Goal: Information Seeking & Learning: Learn about a topic

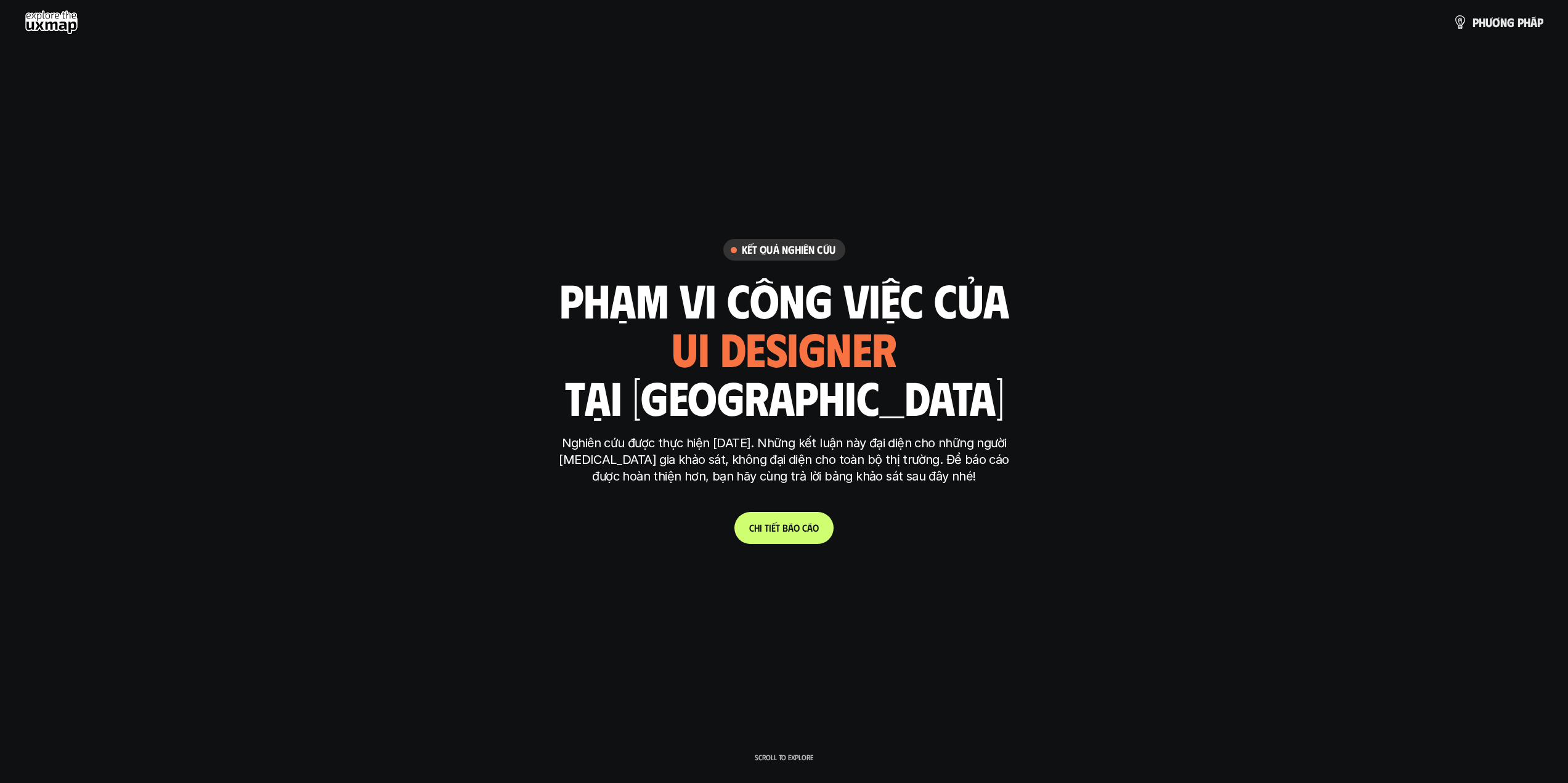
drag, startPoint x: 0, startPoint y: 0, endPoint x: 807, endPoint y: 523, distance: 961.7
click at [807, 523] on span "á" at bounding box center [809, 528] width 6 height 12
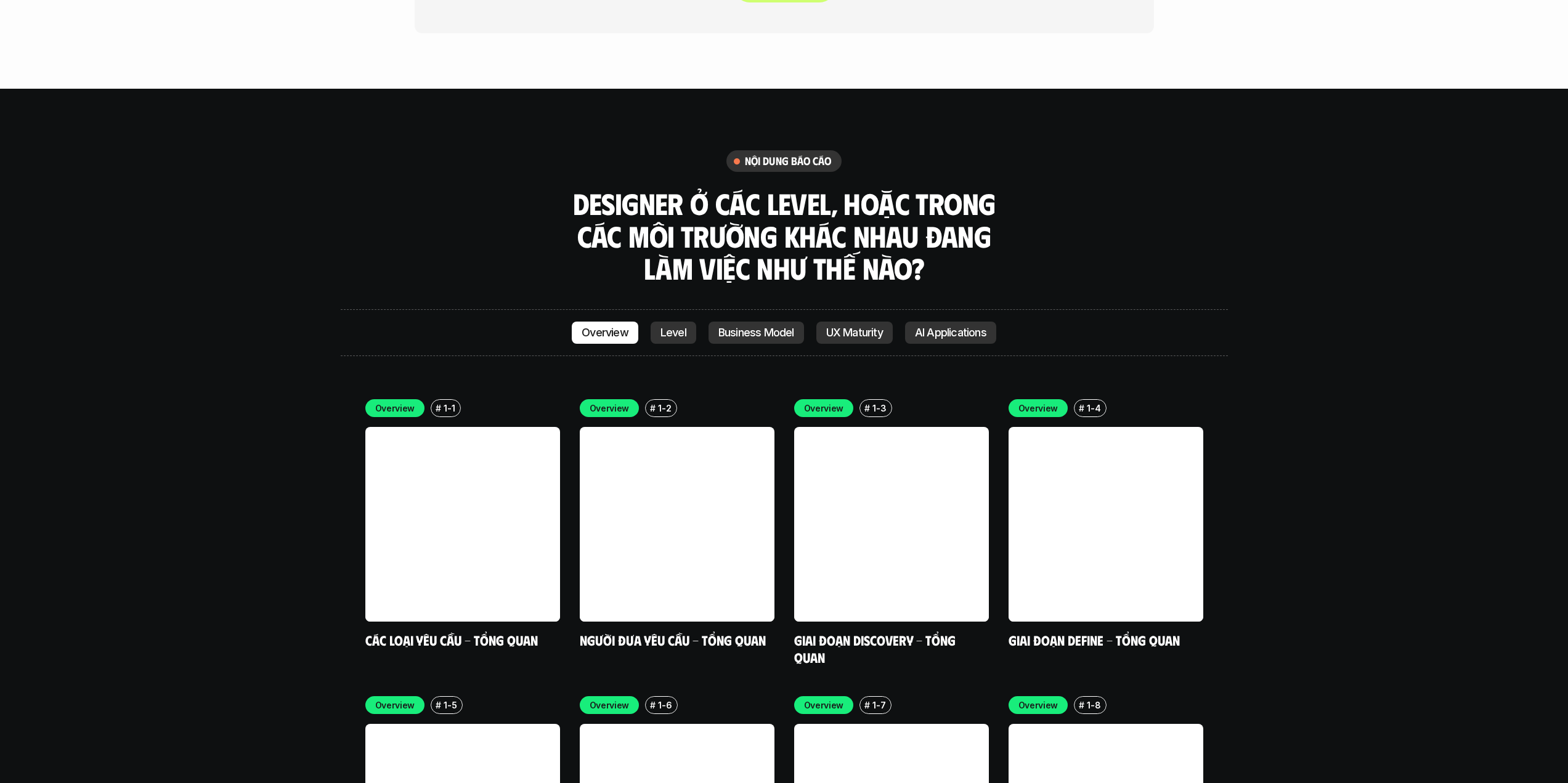
scroll to position [3569, 0]
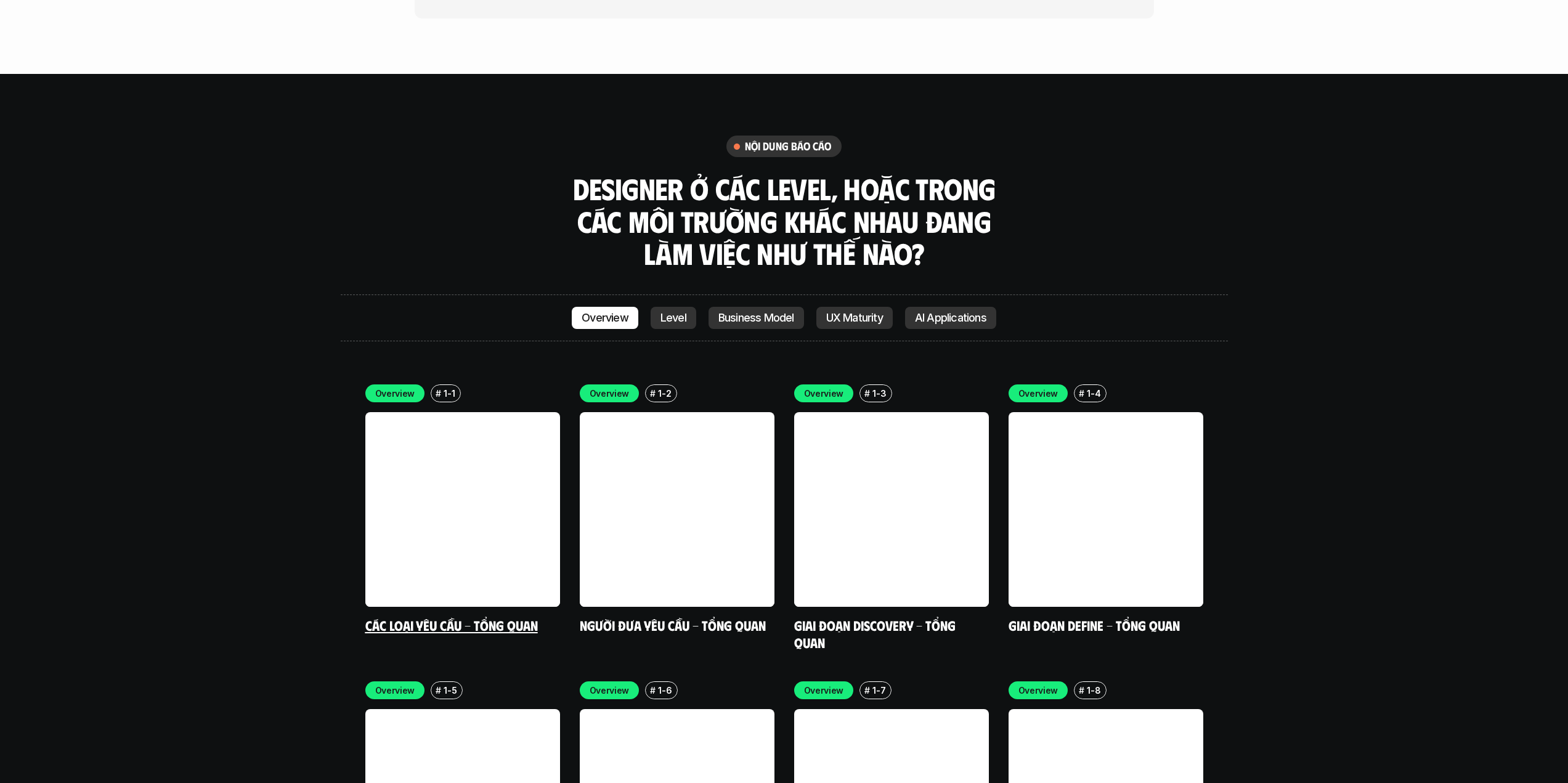
click at [515, 469] on link at bounding box center [462, 510] width 195 height 195
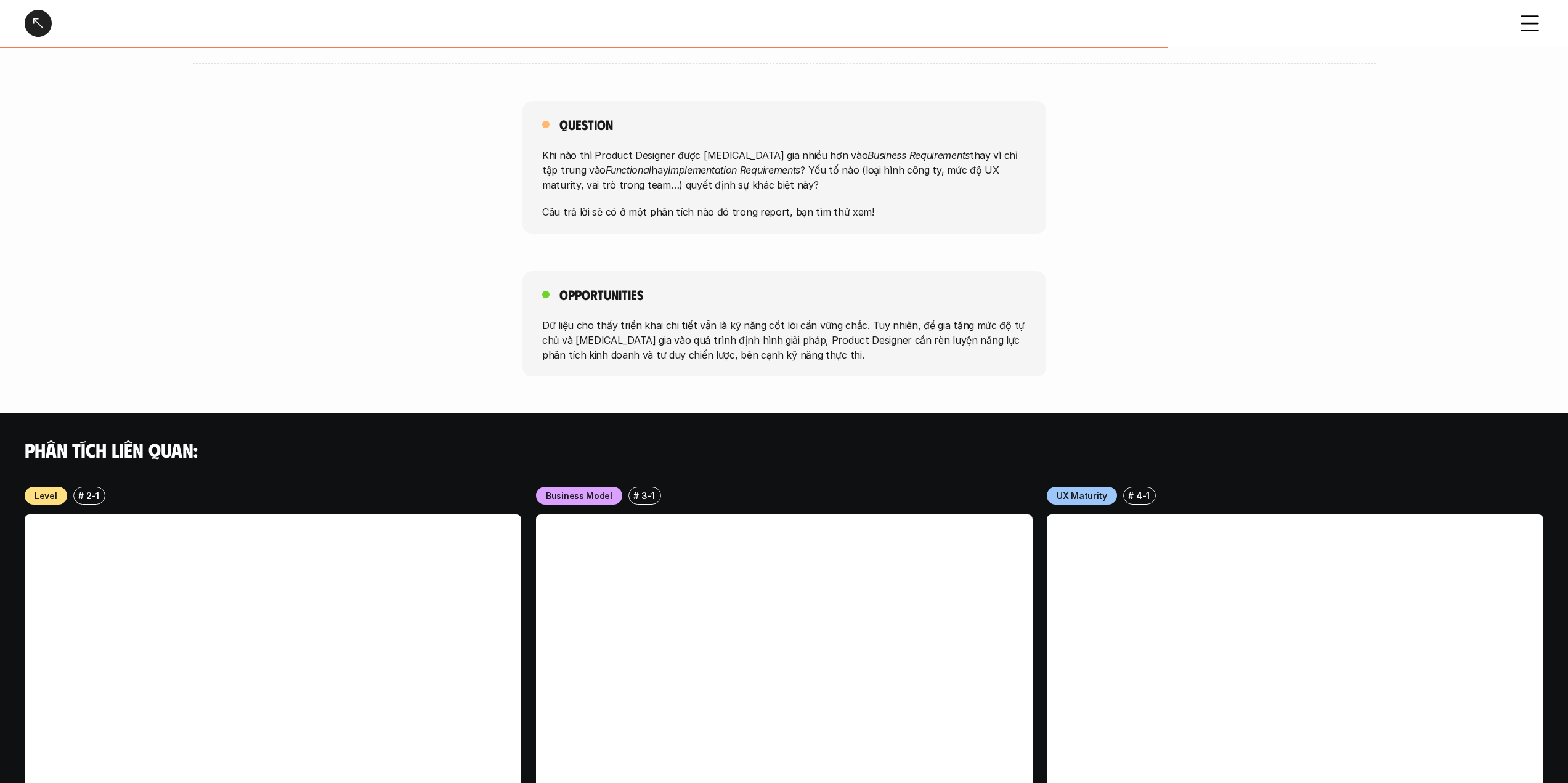
scroll to position [1146, 0]
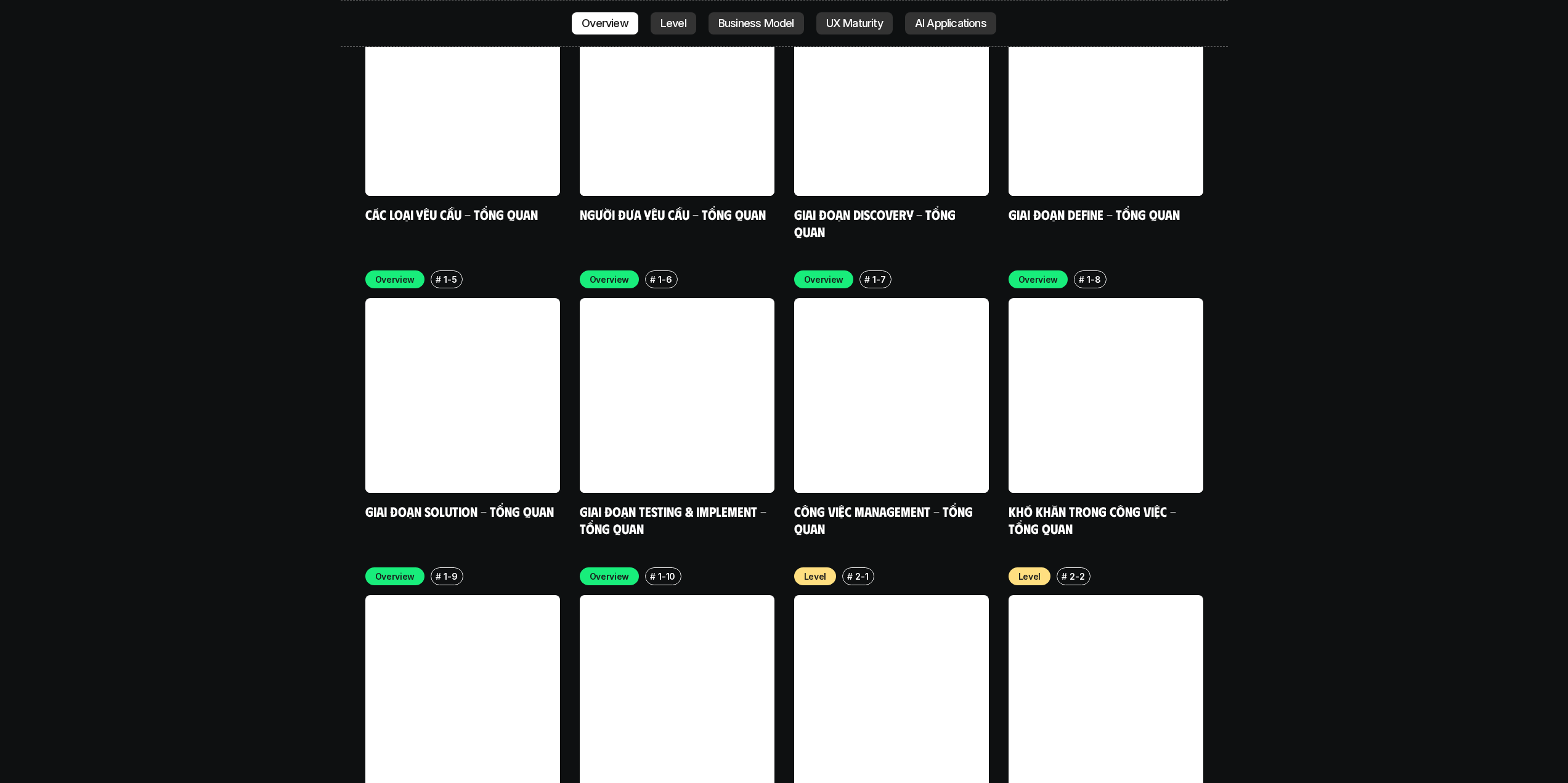
scroll to position [3569, 0]
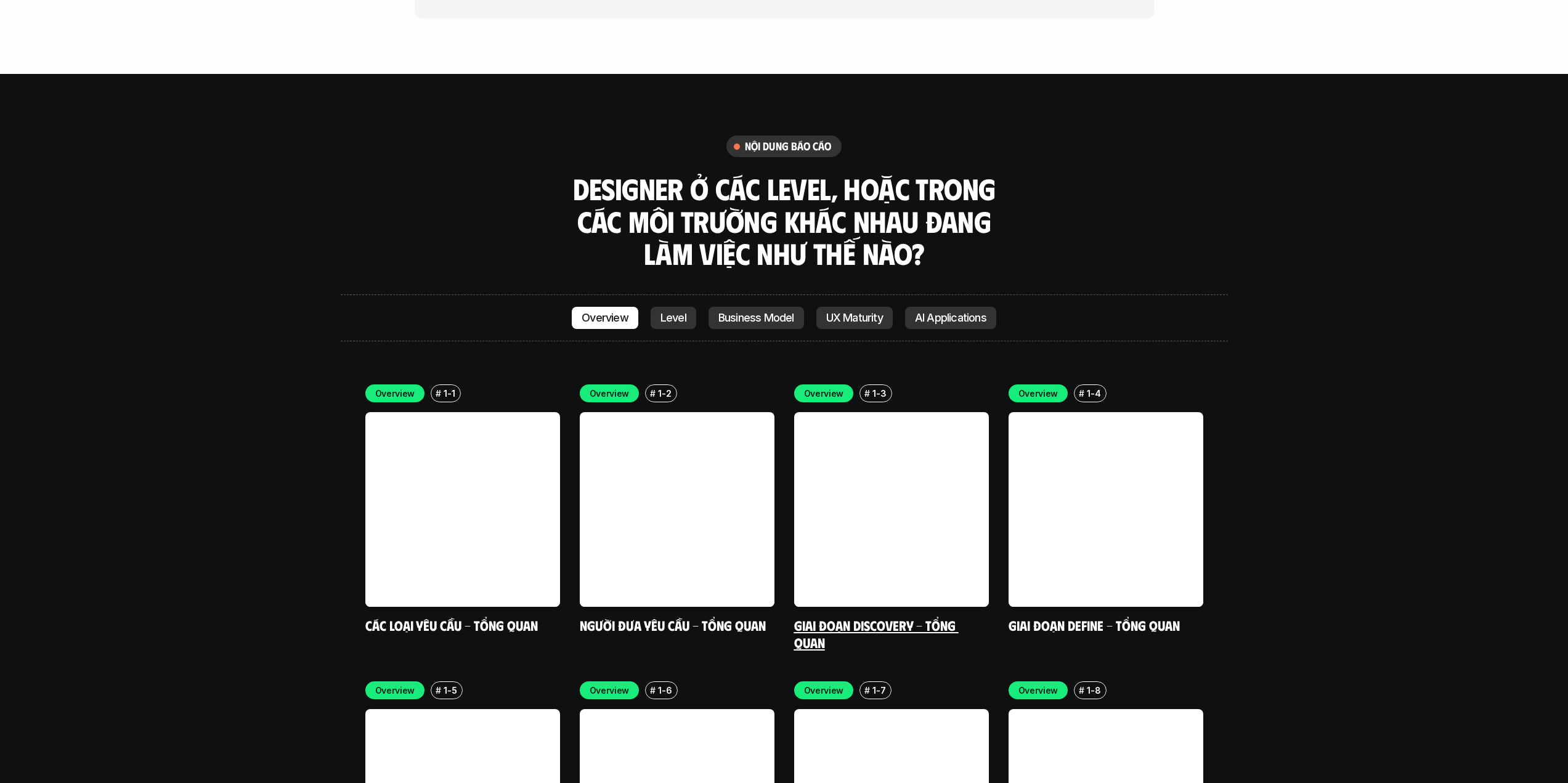
click at [918, 412] on link at bounding box center [892, 510] width 195 height 195
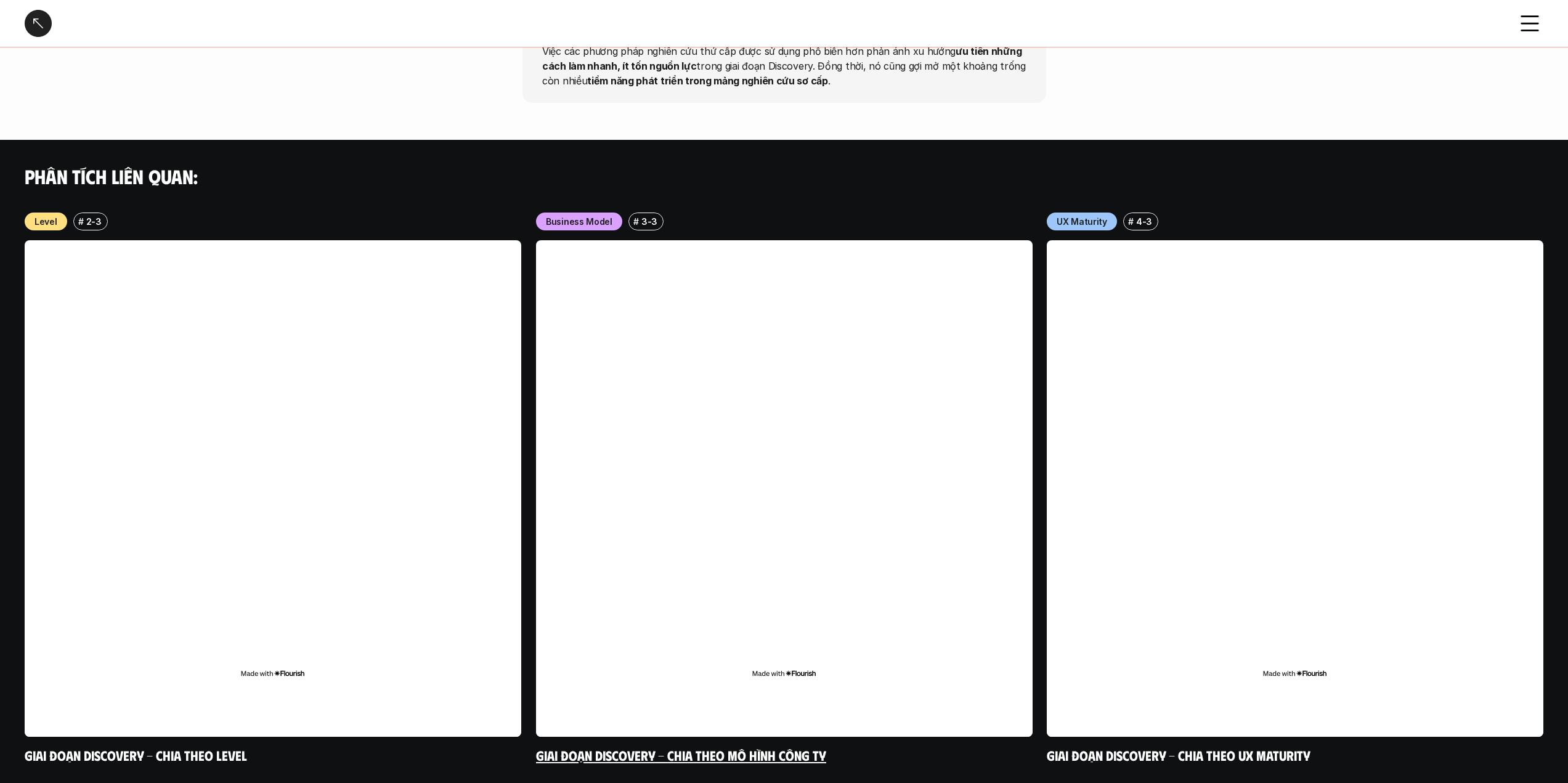
scroll to position [1304, 0]
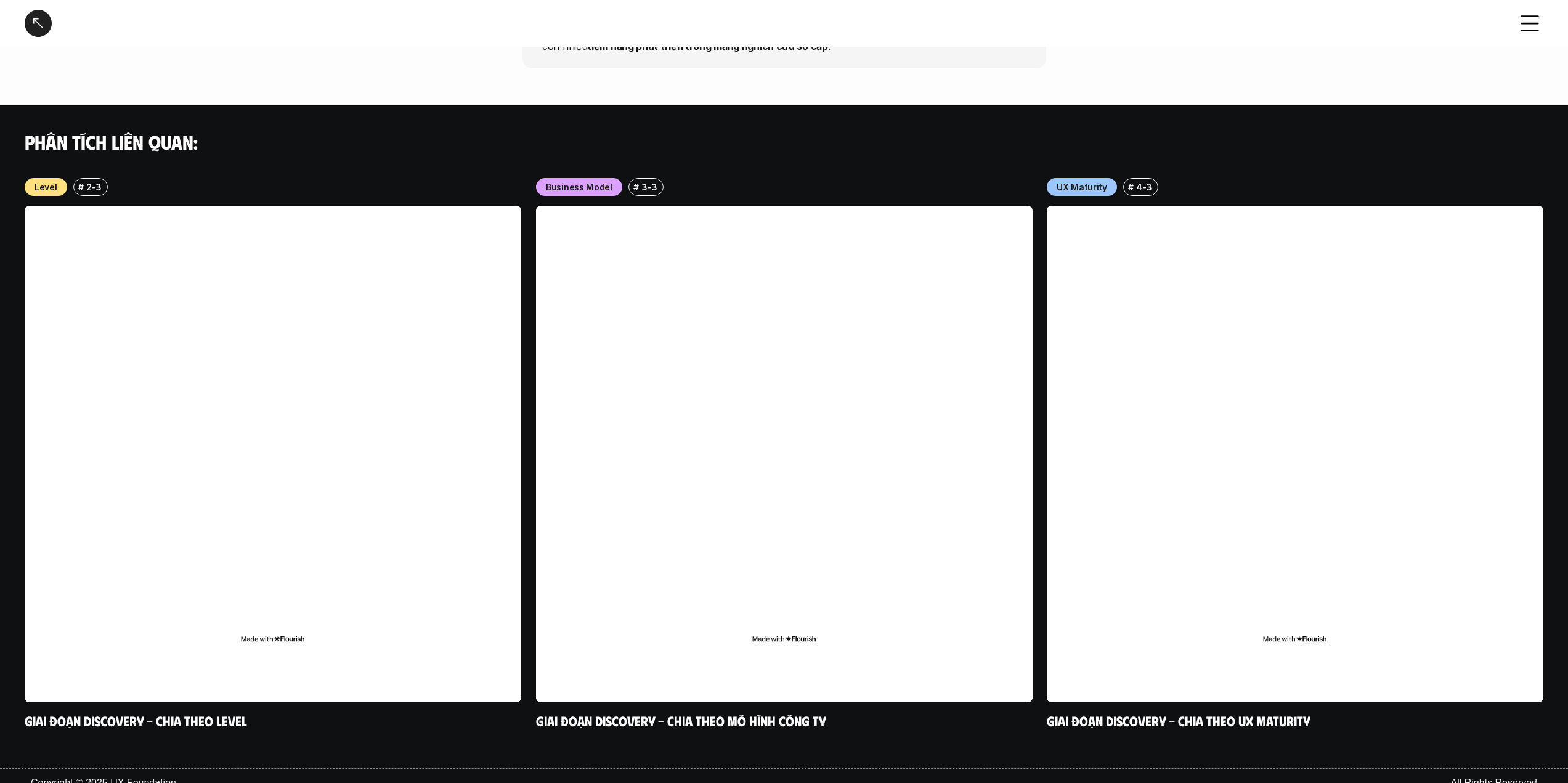
click at [26, 18] on div at bounding box center [38, 23] width 27 height 27
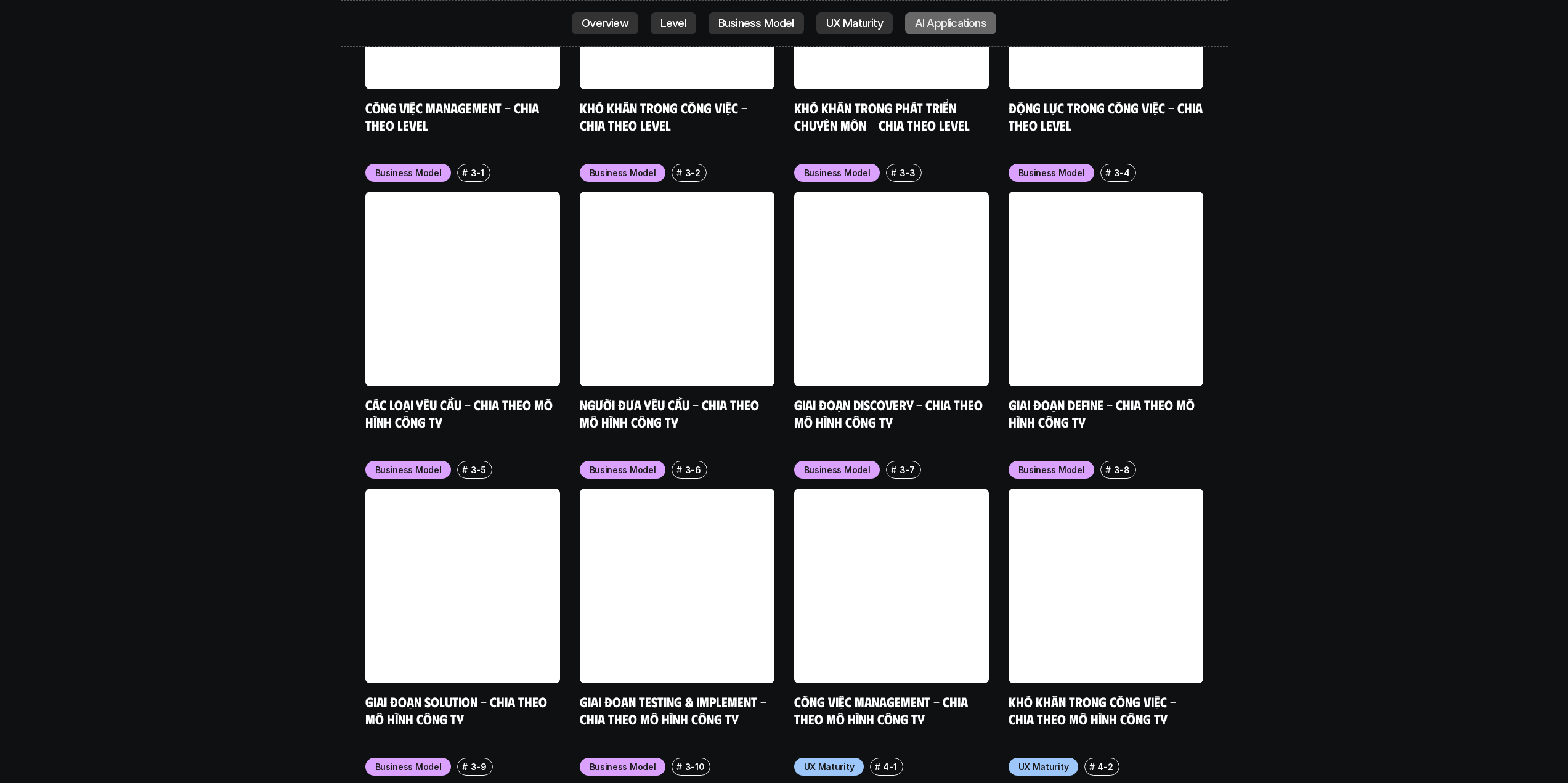
scroll to position [5273, 0]
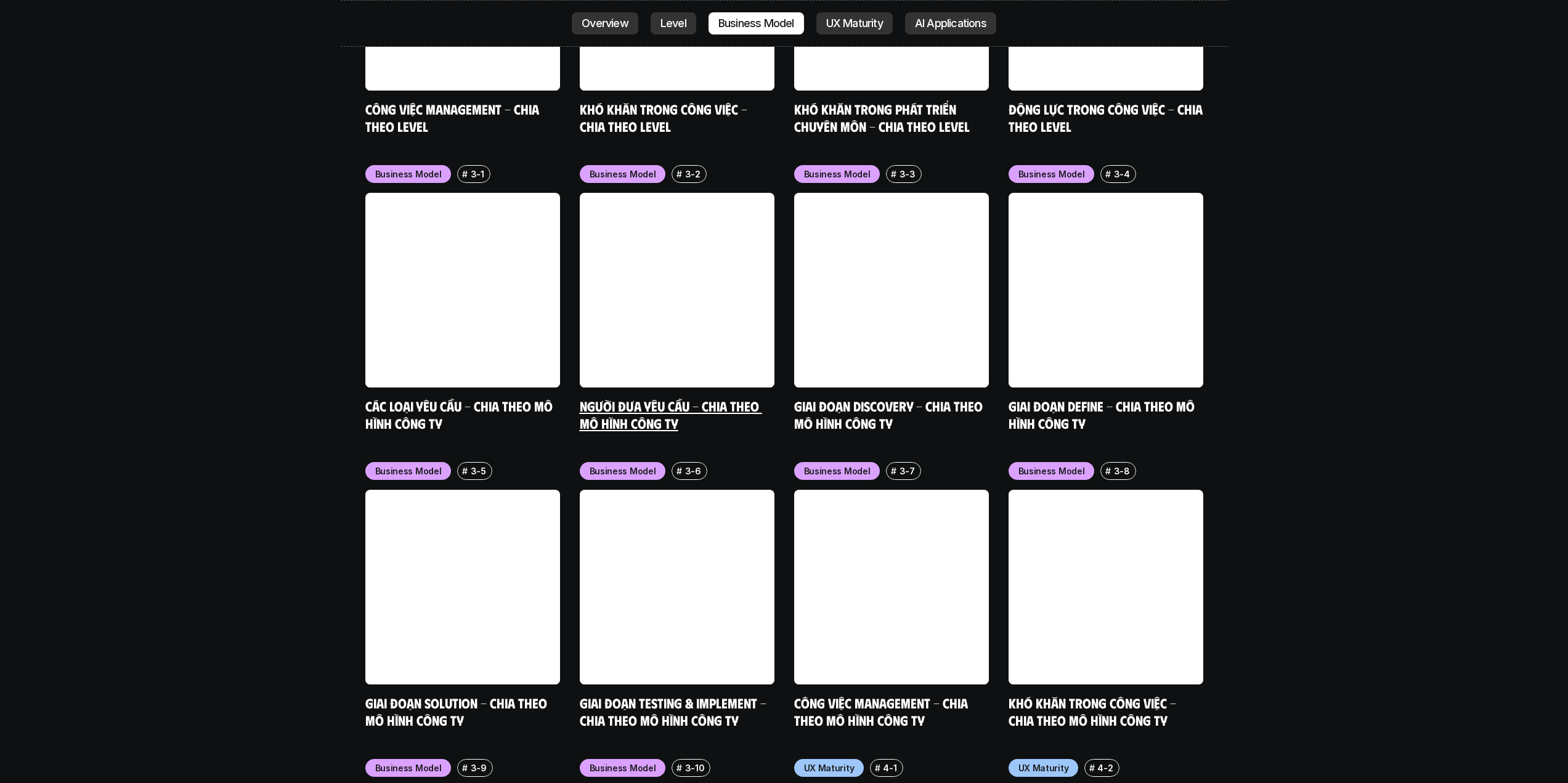
click at [647, 291] on link at bounding box center [677, 290] width 195 height 195
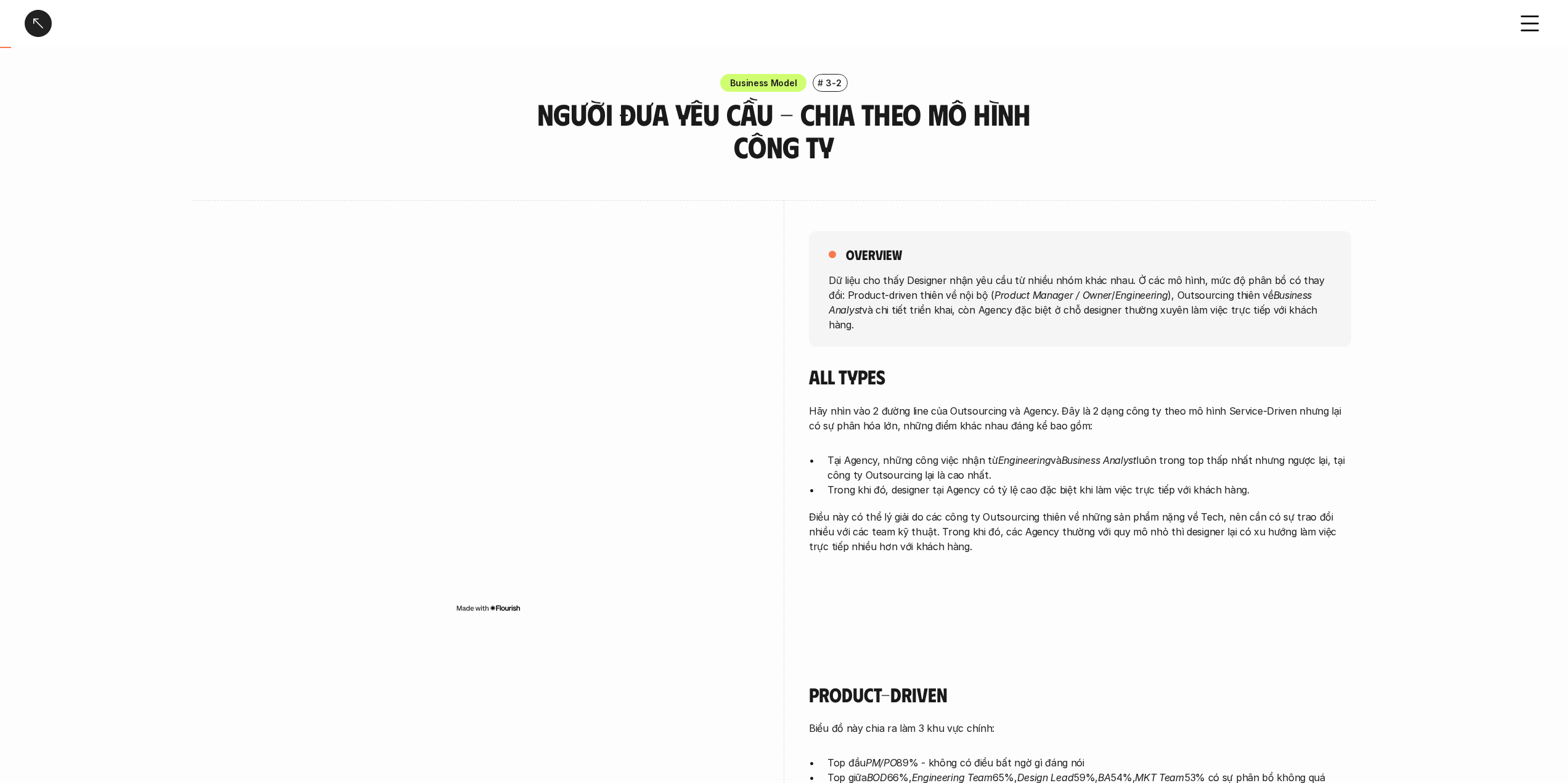
click at [49, 24] on div at bounding box center [38, 23] width 27 height 27
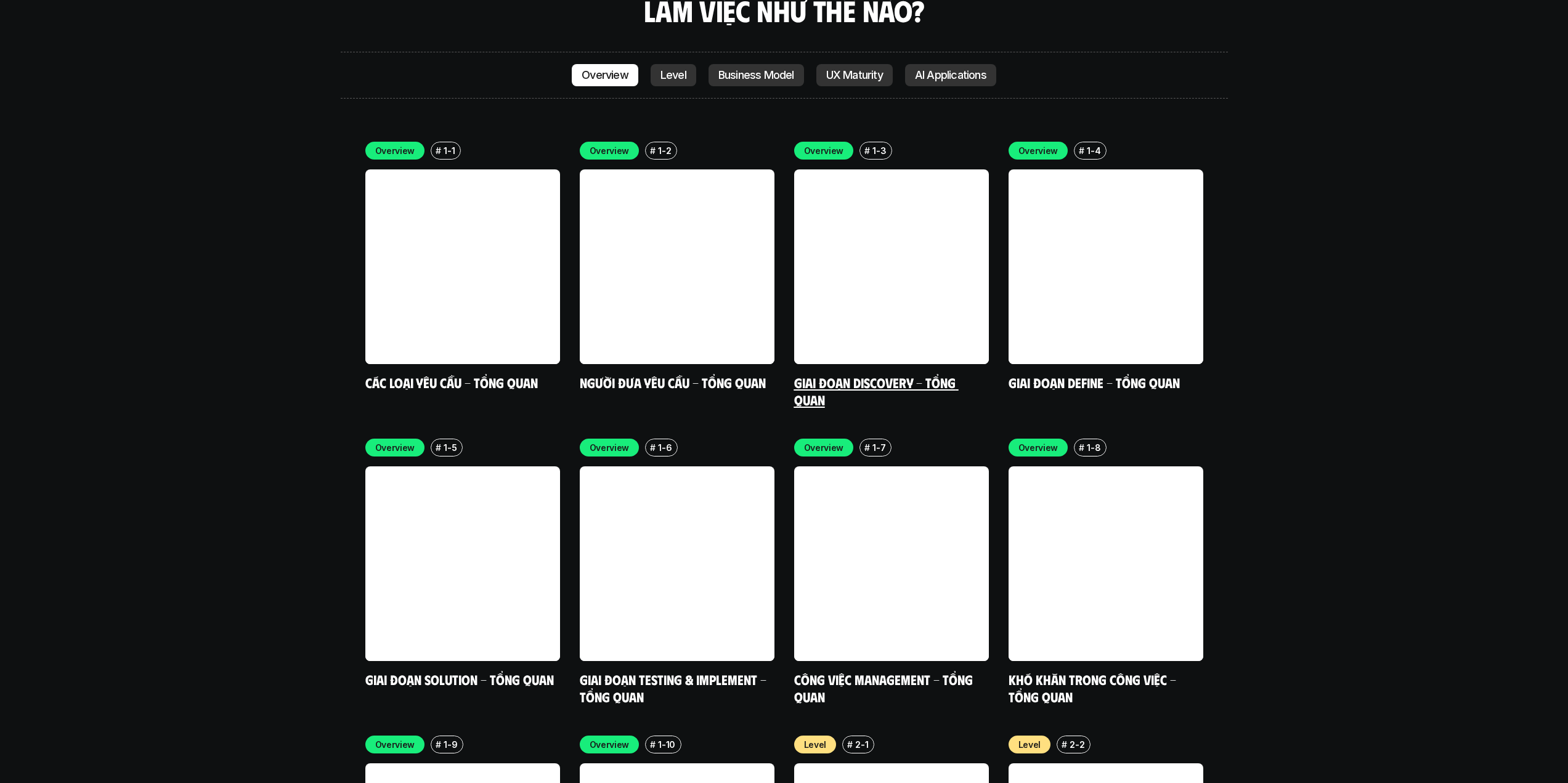
scroll to position [3400, 0]
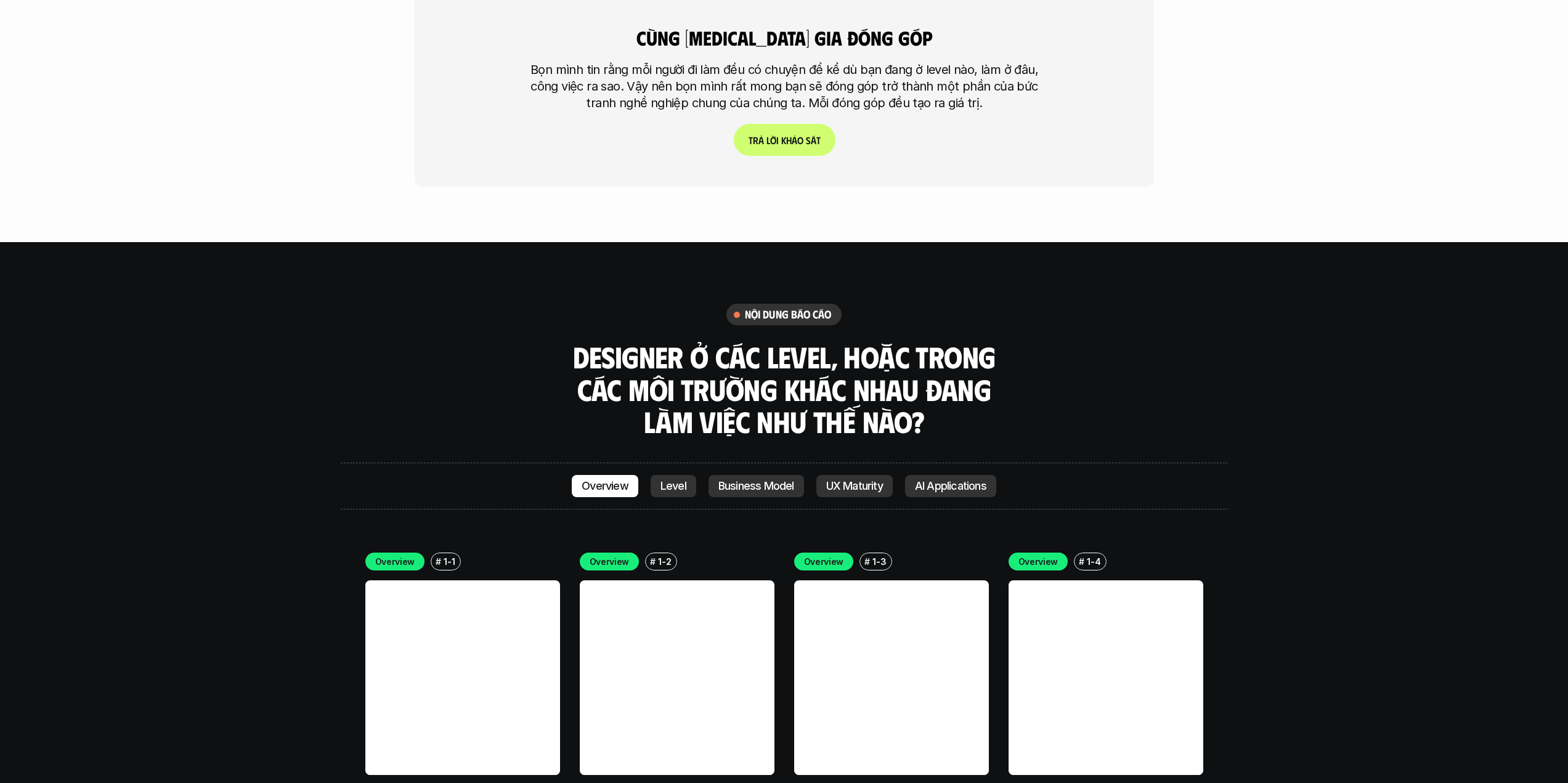
click at [746, 480] on p "Business Model" at bounding box center [756, 486] width 76 height 12
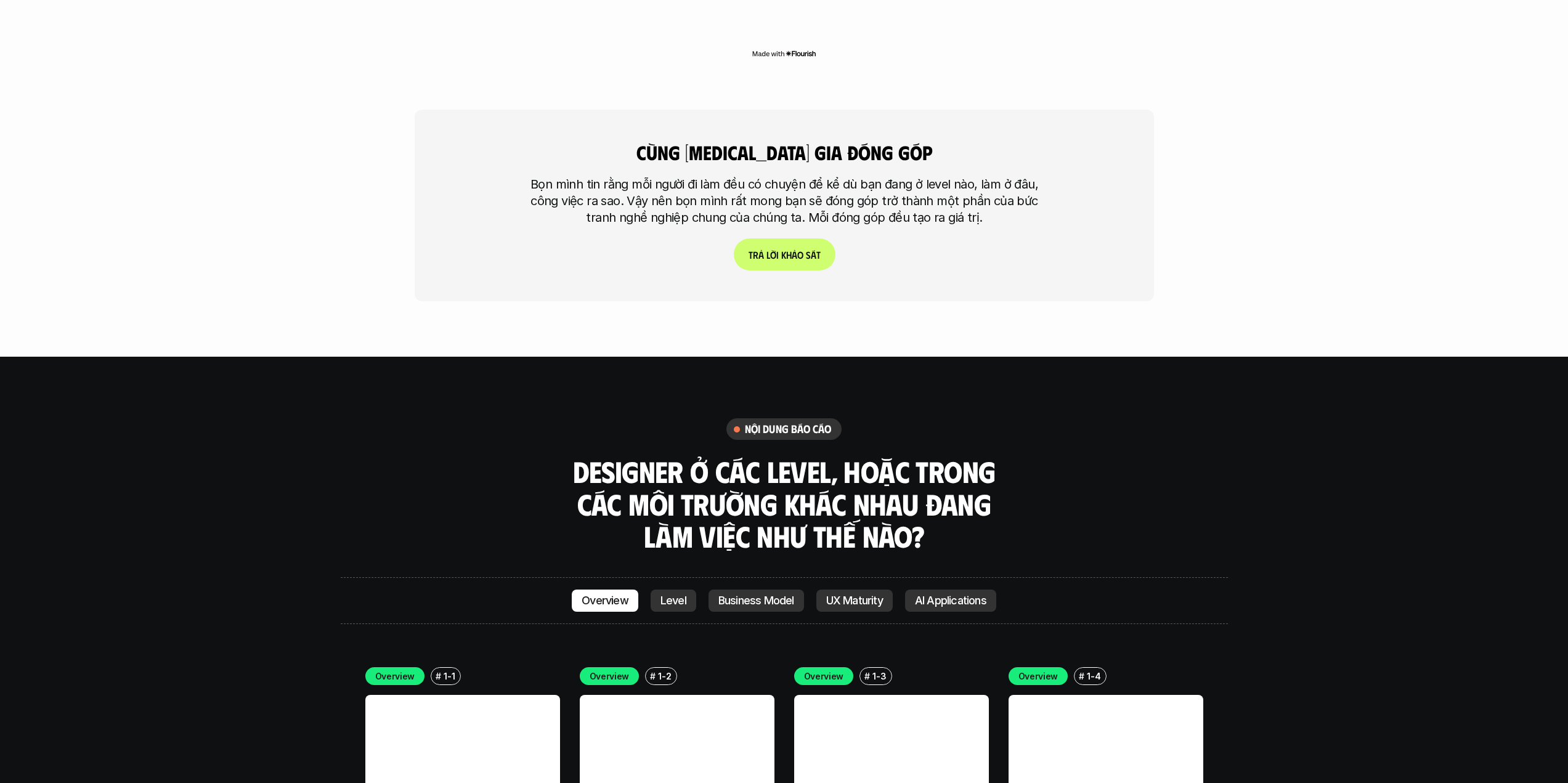
scroll to position [3697, 0]
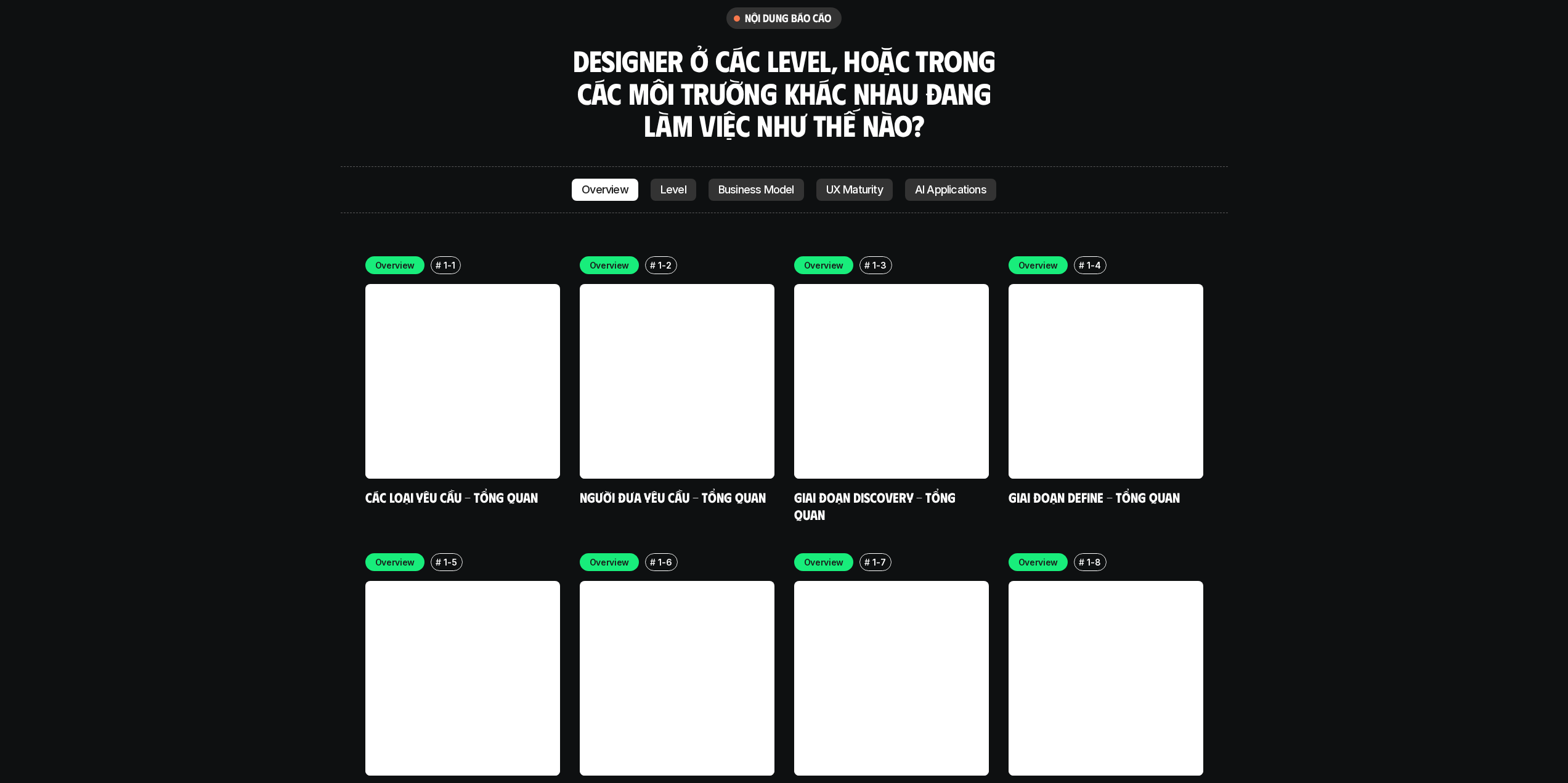
click at [1188, 166] on div "Overview Level Business Model UX Maturity AI Applications" at bounding box center [784, 189] width 887 height 47
click at [670, 256] on div "# 1-2" at bounding box center [661, 265] width 32 height 18
click at [680, 178] on link "Level" at bounding box center [673, 189] width 45 height 22
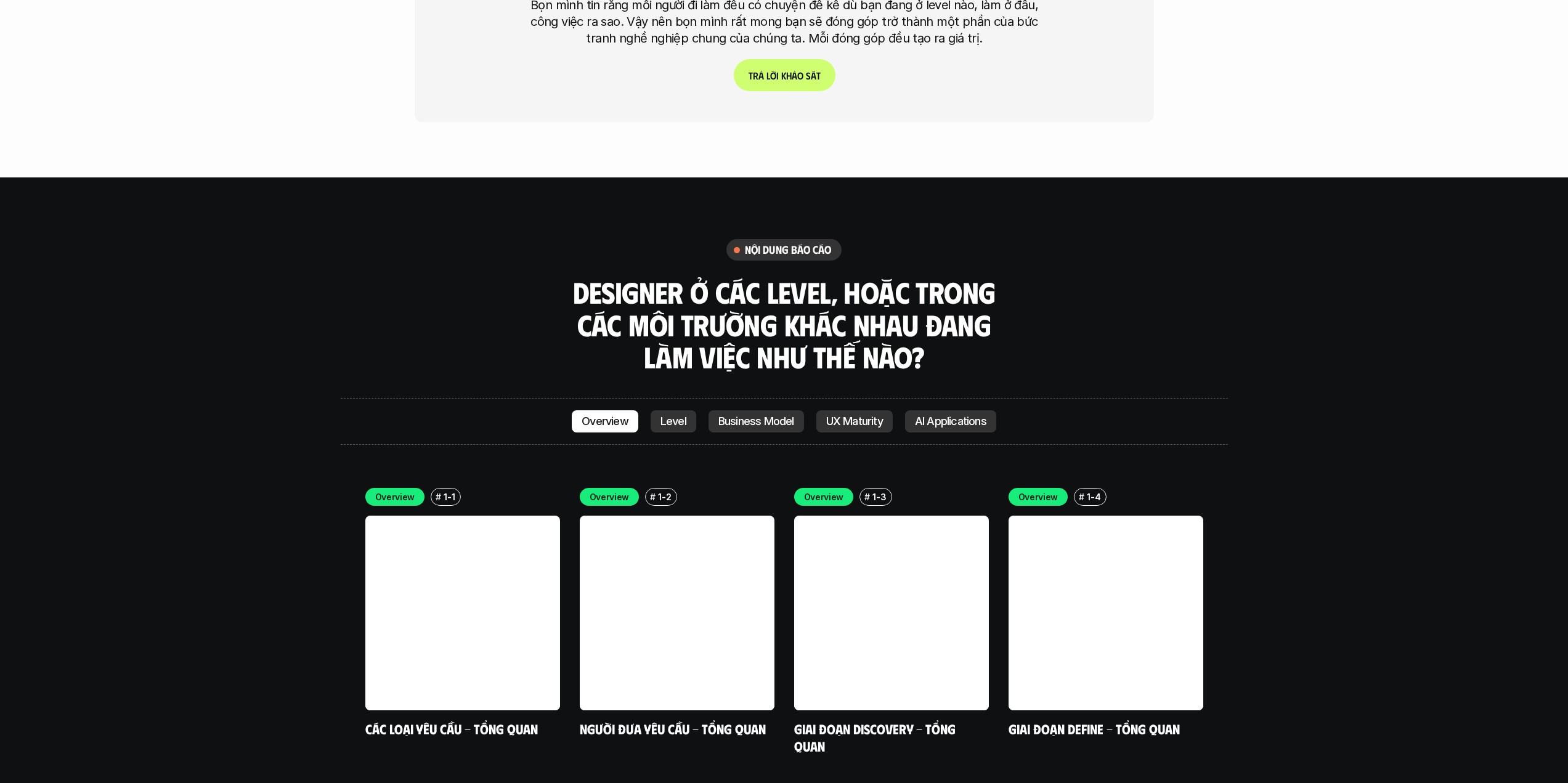
scroll to position [3697, 0]
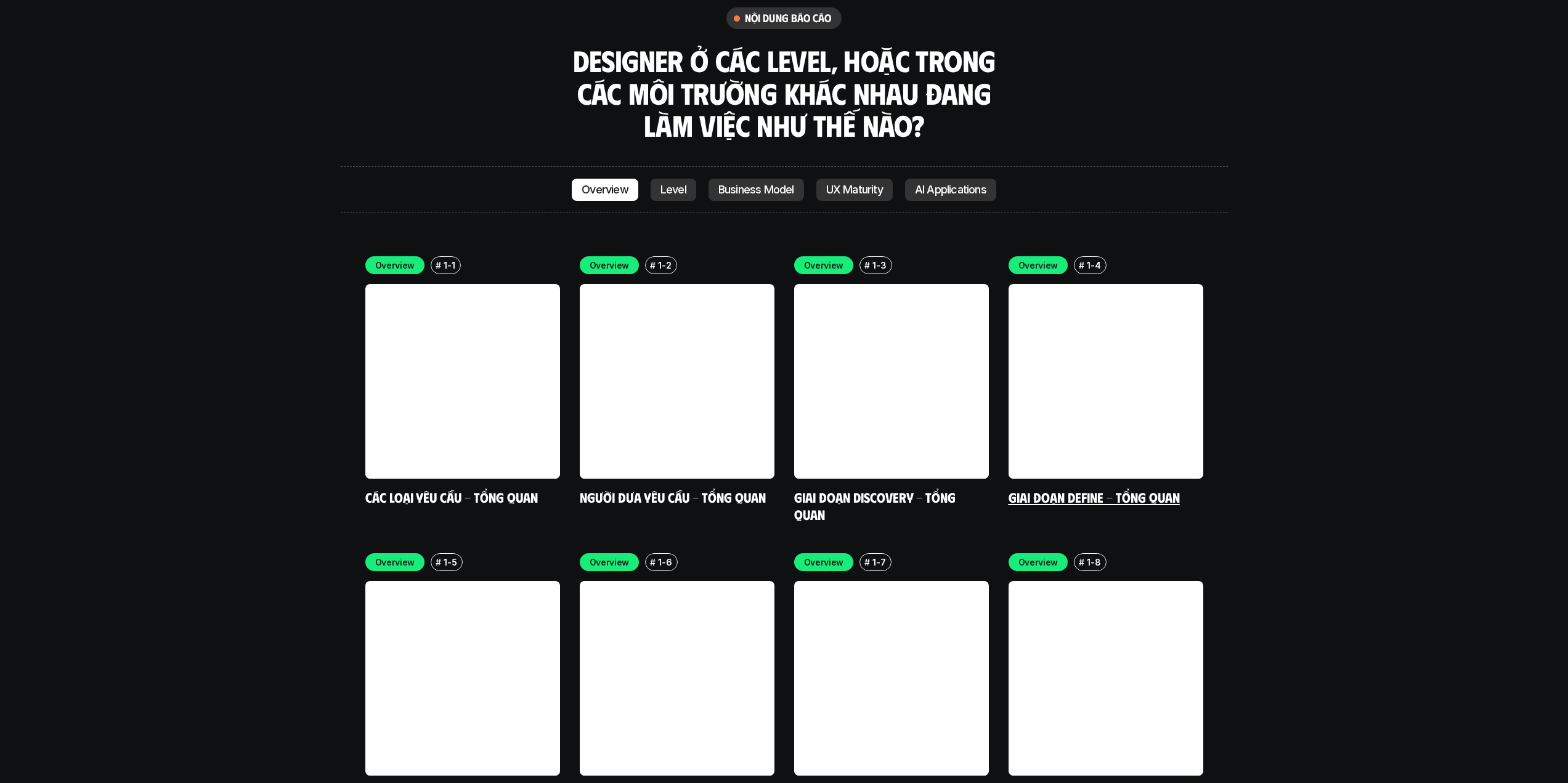
click at [1173, 309] on link at bounding box center [1106, 382] width 195 height 195
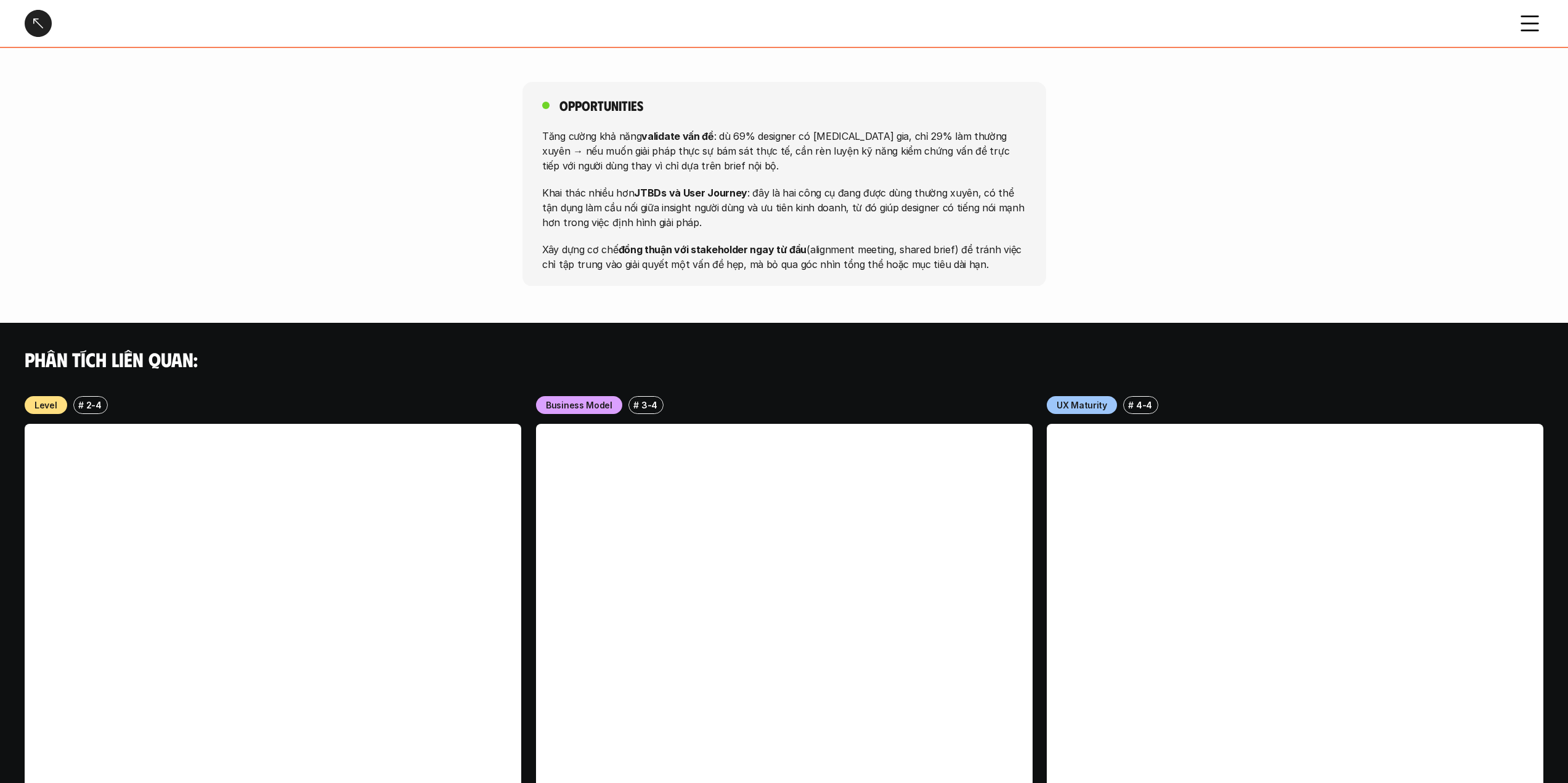
scroll to position [1391, 0]
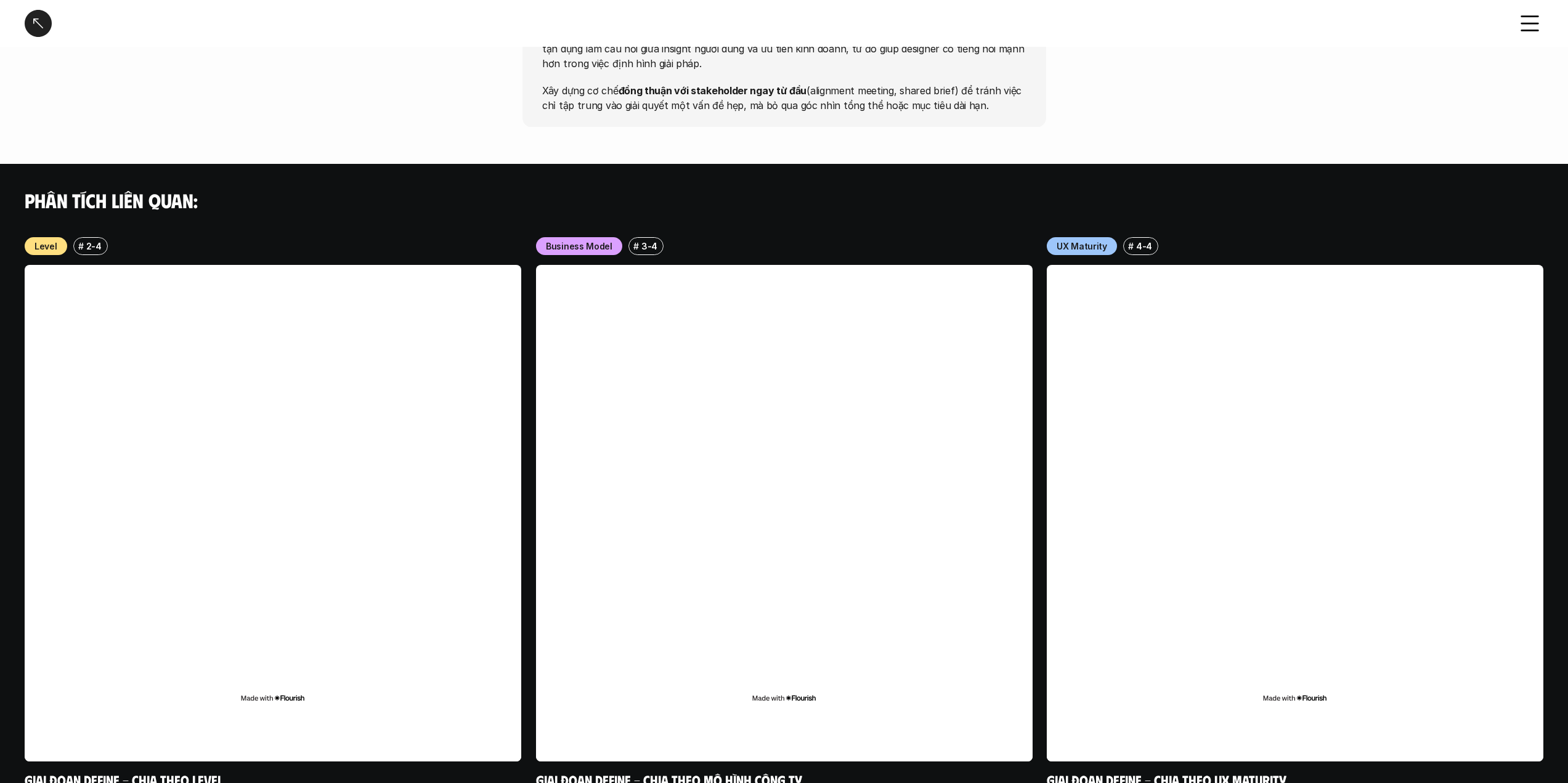
click at [42, 28] on div at bounding box center [38, 23] width 27 height 27
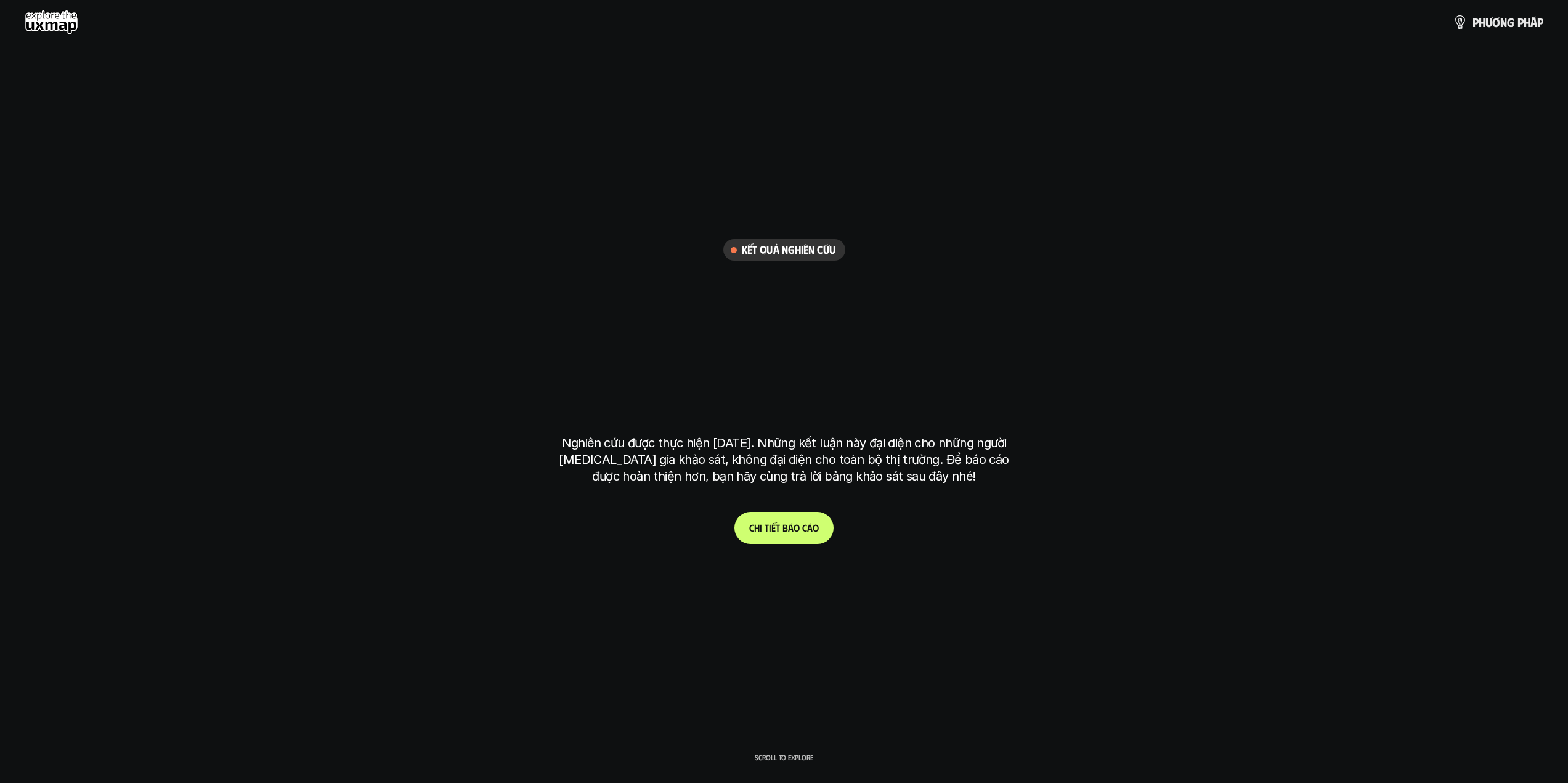
click at [49, 18] on use at bounding box center [51, 22] width 54 height 25
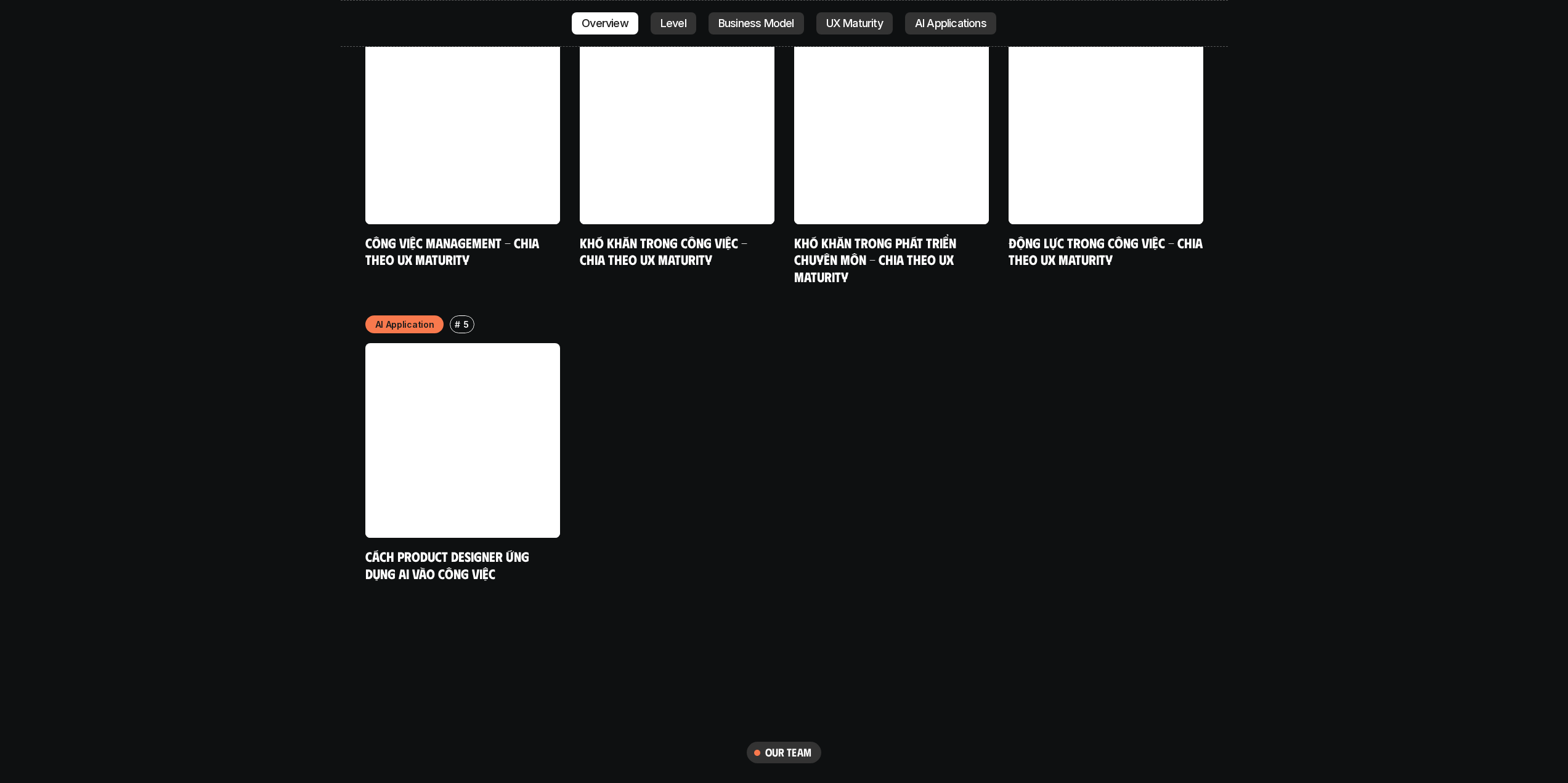
scroll to position [7737, 0]
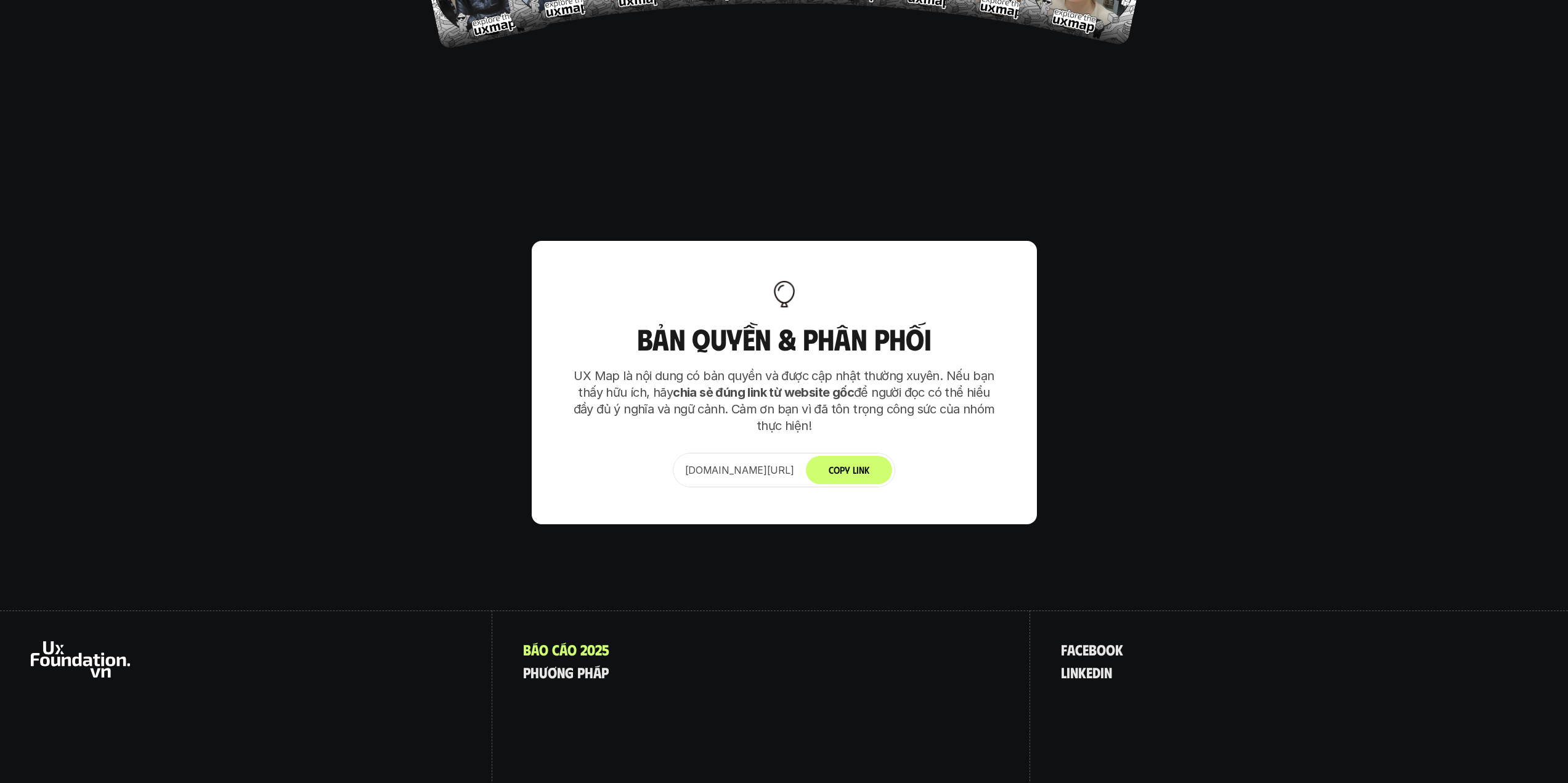
click at [867, 456] on button "Copy Link" at bounding box center [849, 470] width 86 height 28
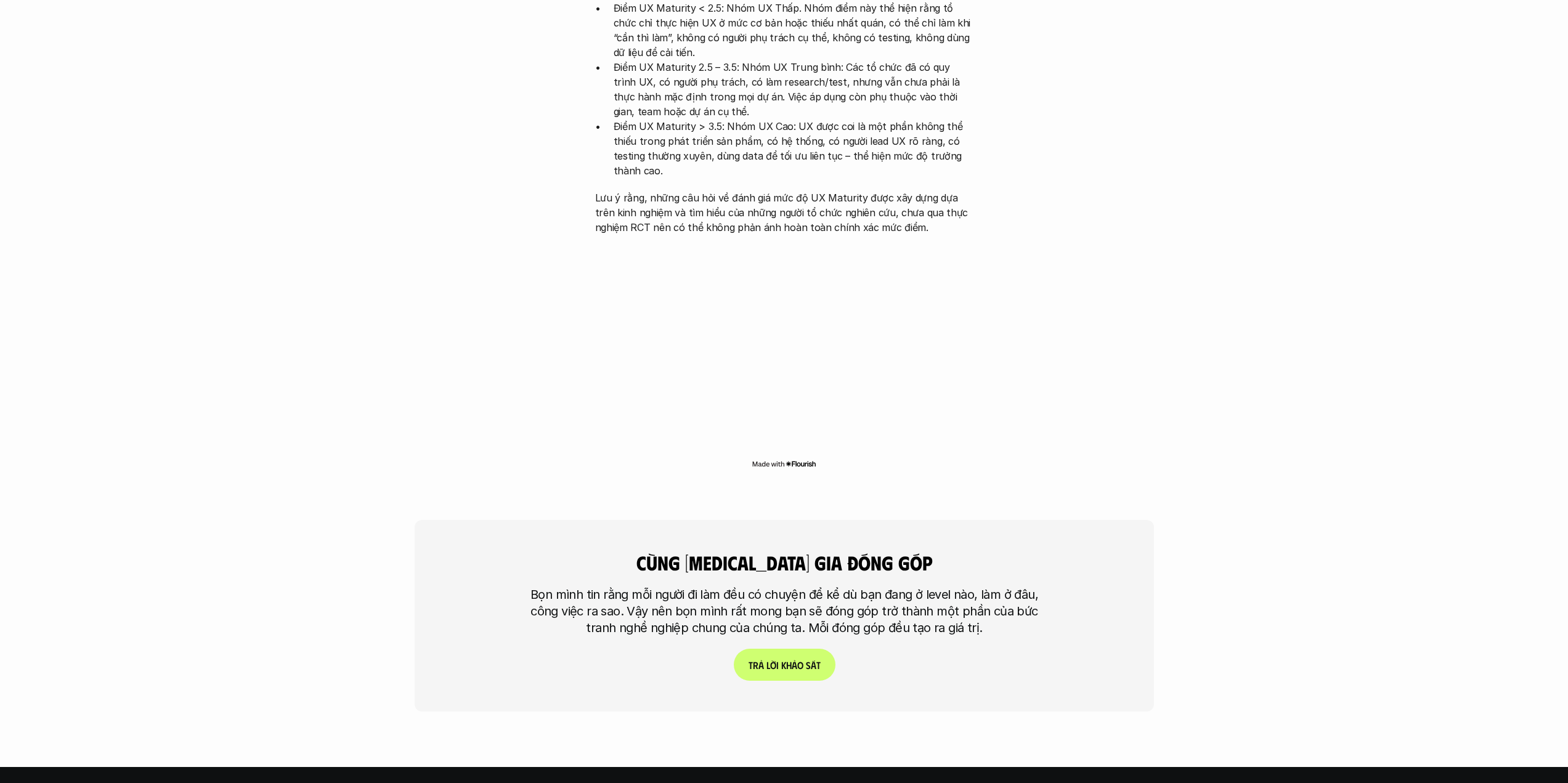
scroll to position [3286, 0]
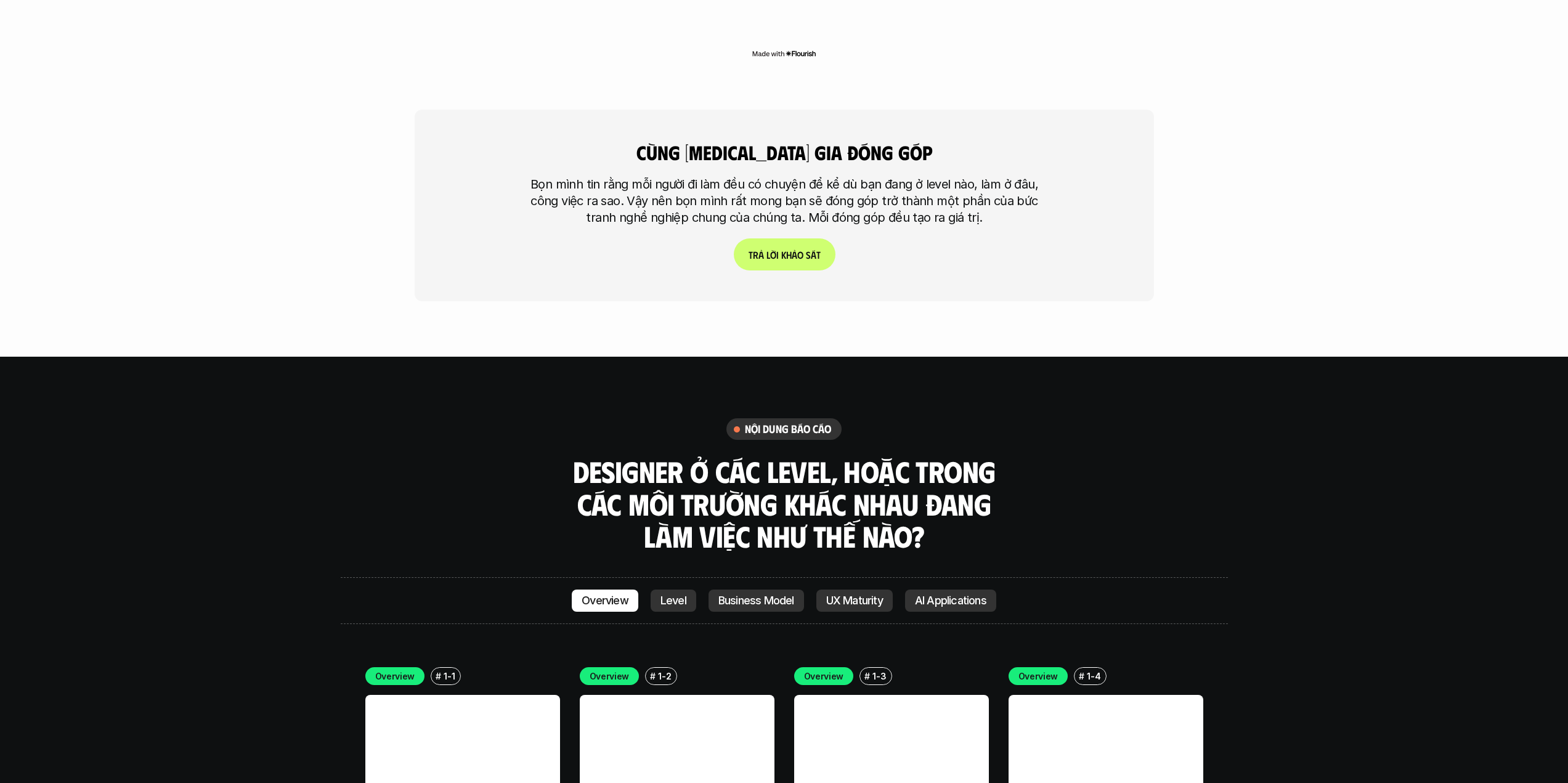
click at [671, 595] on p "Level" at bounding box center [673, 600] width 26 height 12
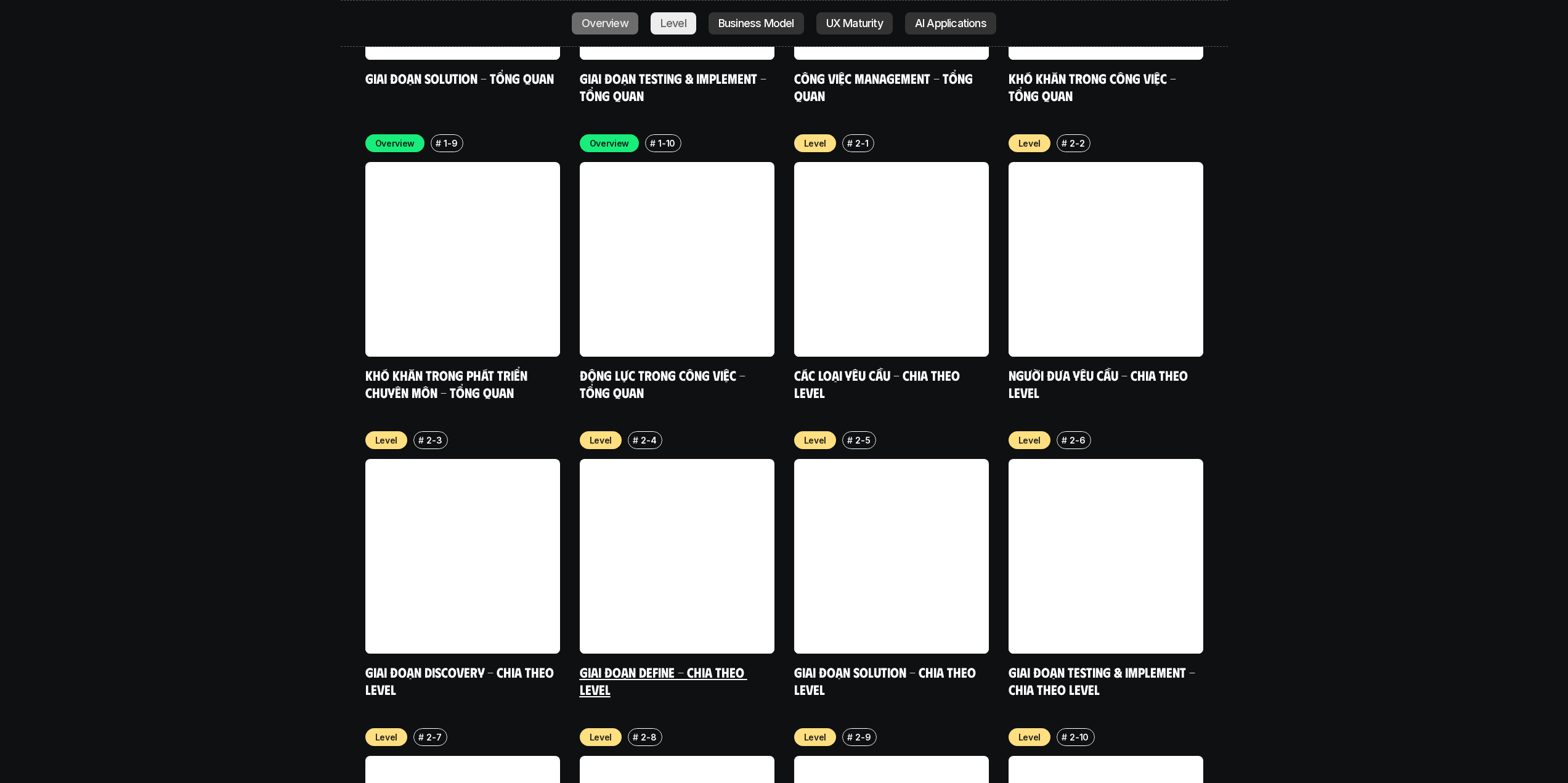
scroll to position [4418, 0]
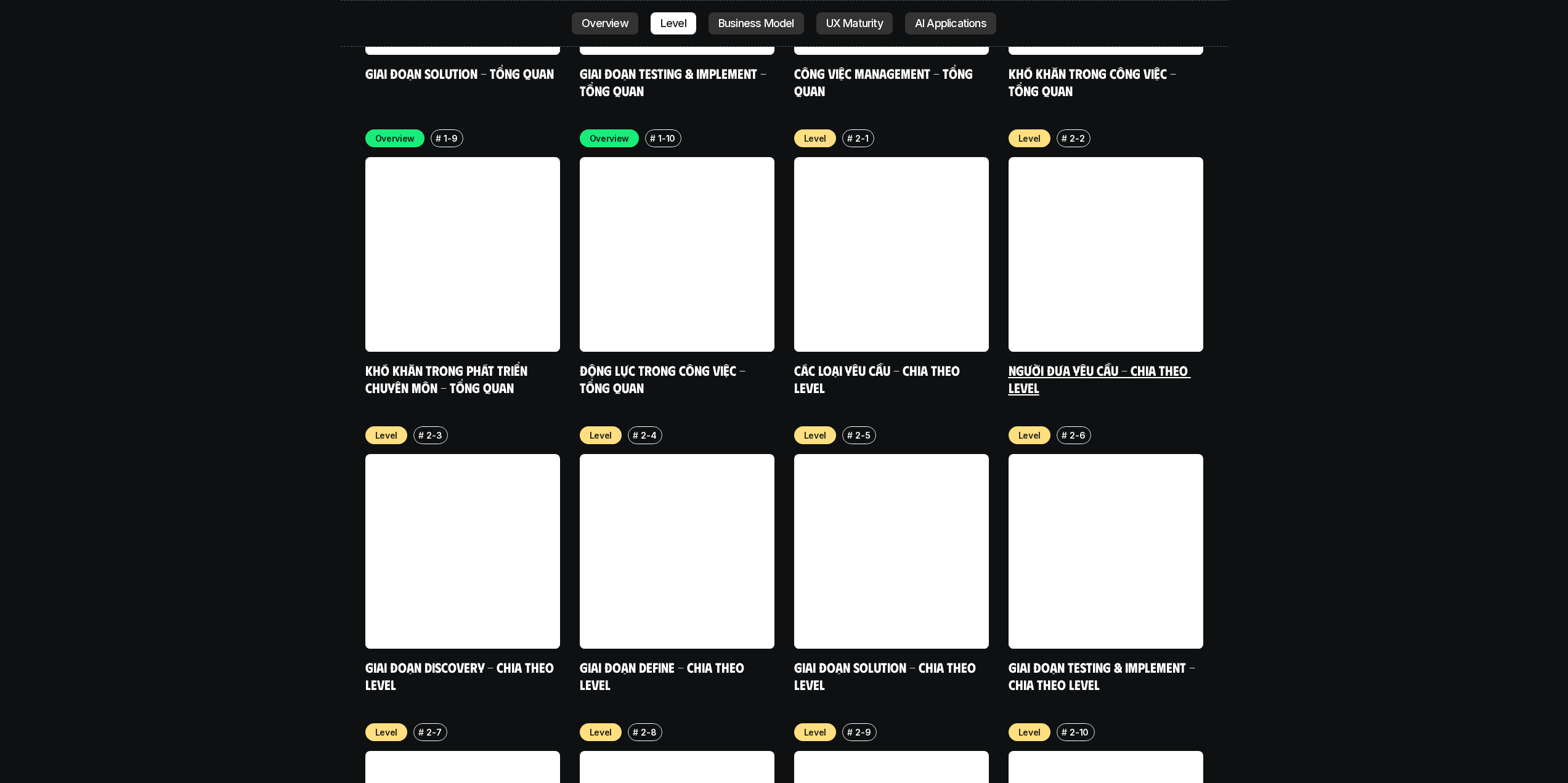
click at [1121, 251] on link at bounding box center [1106, 254] width 195 height 195
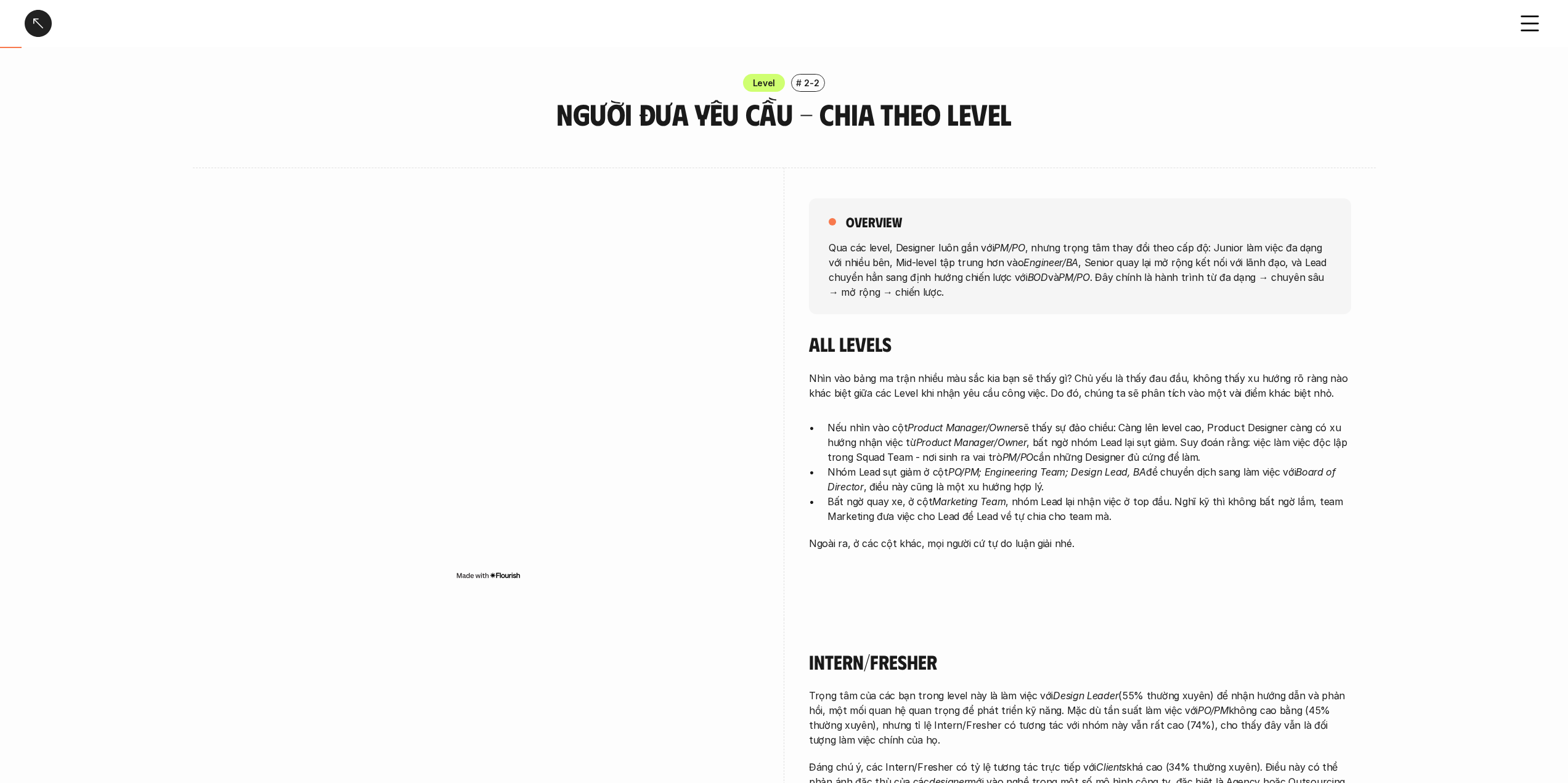
click at [33, 23] on div at bounding box center [38, 23] width 27 height 27
